Goal: Information Seeking & Learning: Learn about a topic

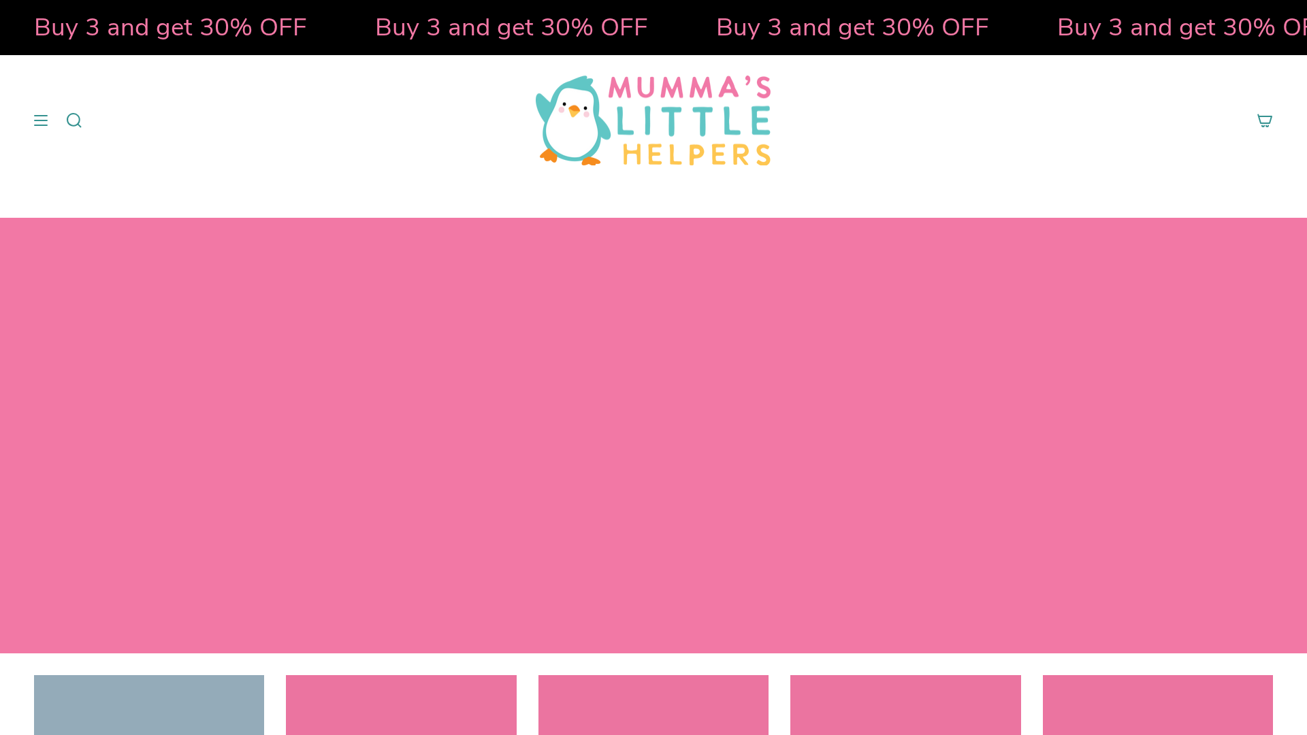
select select "pictures-first"
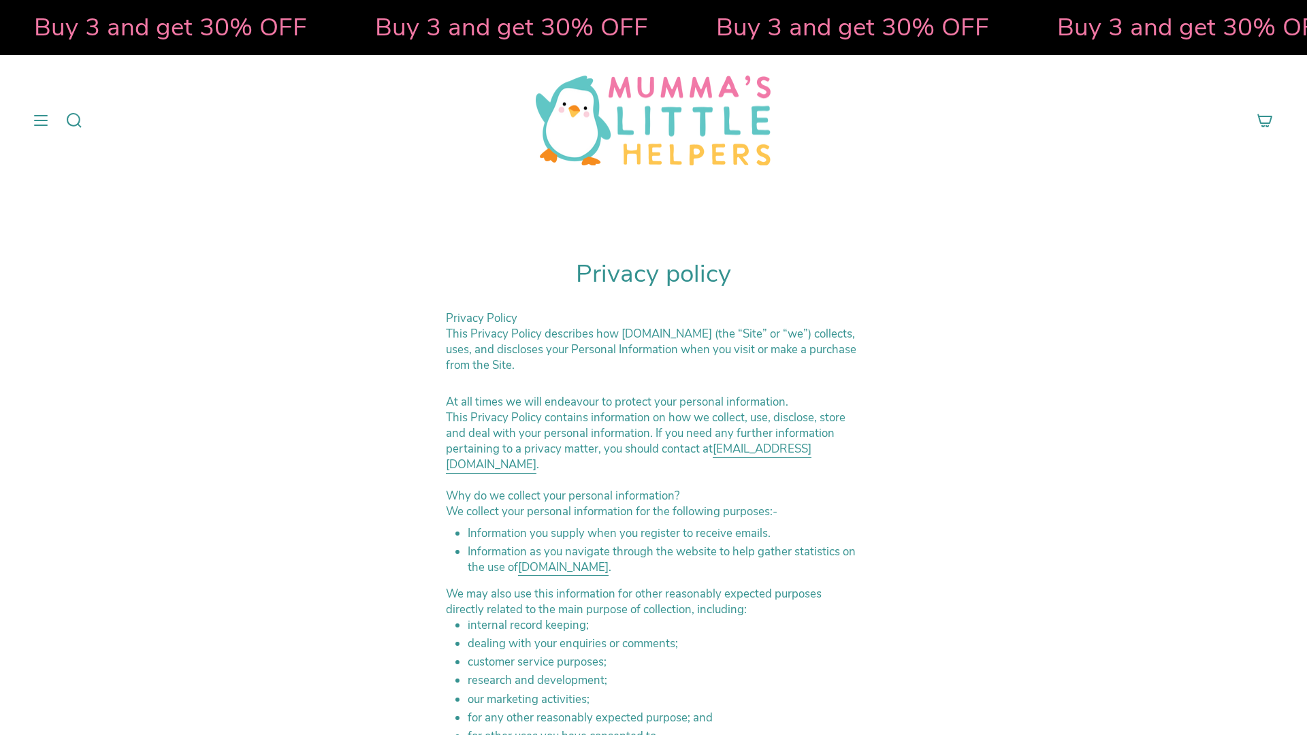
select select "pictures-first"
